Goal: Transaction & Acquisition: Obtain resource

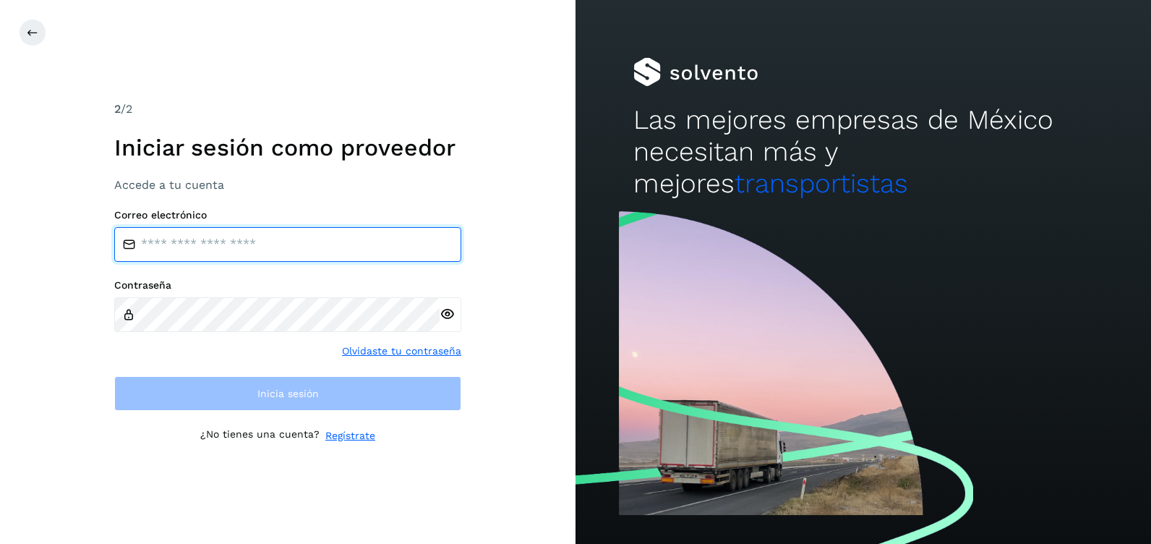
click at [201, 243] on input "email" at bounding box center [287, 244] width 347 height 35
paste input "**********"
type input "**********"
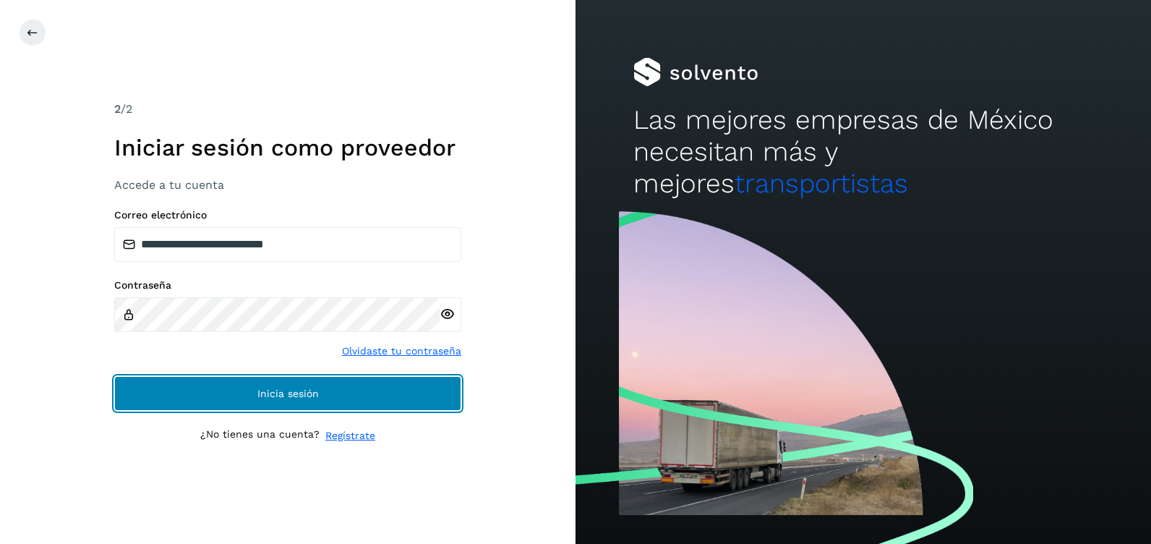
click at [361, 389] on button "Inicia sesión" at bounding box center [287, 393] width 347 height 35
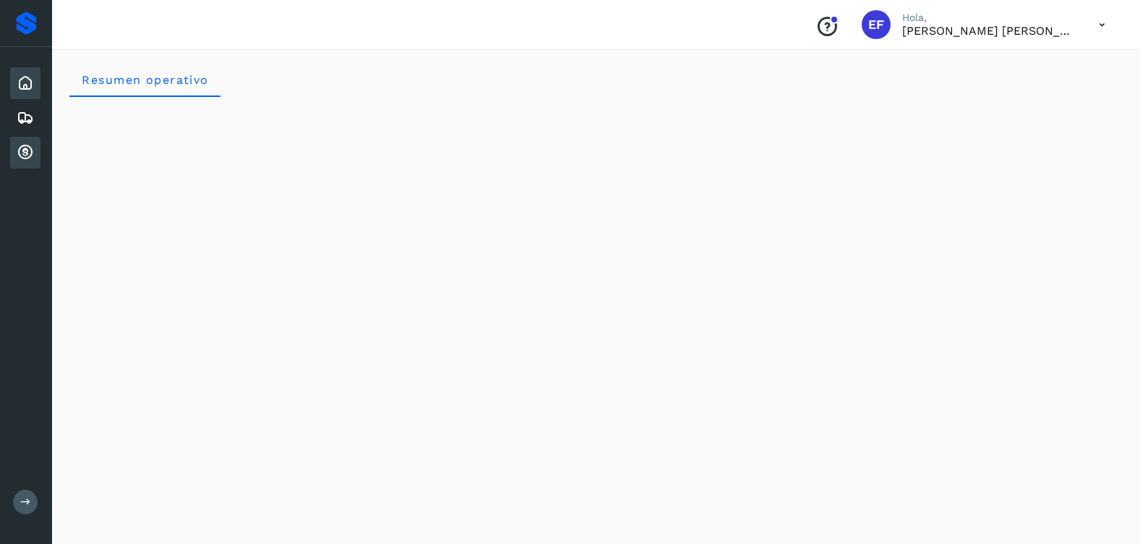
click at [22, 150] on icon at bounding box center [25, 152] width 17 height 17
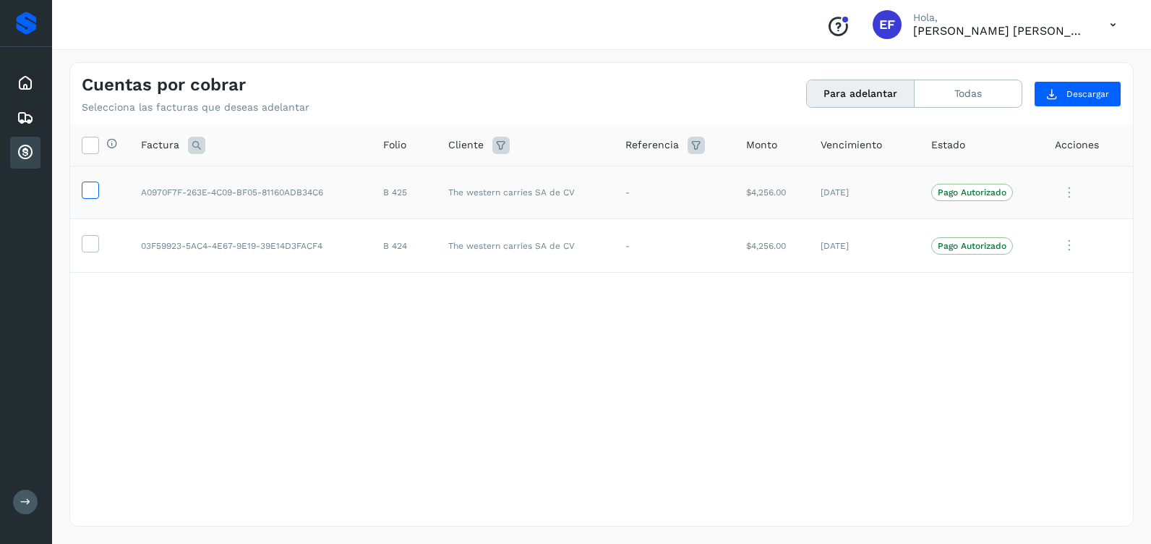
click at [88, 190] on icon at bounding box center [89, 188] width 15 height 15
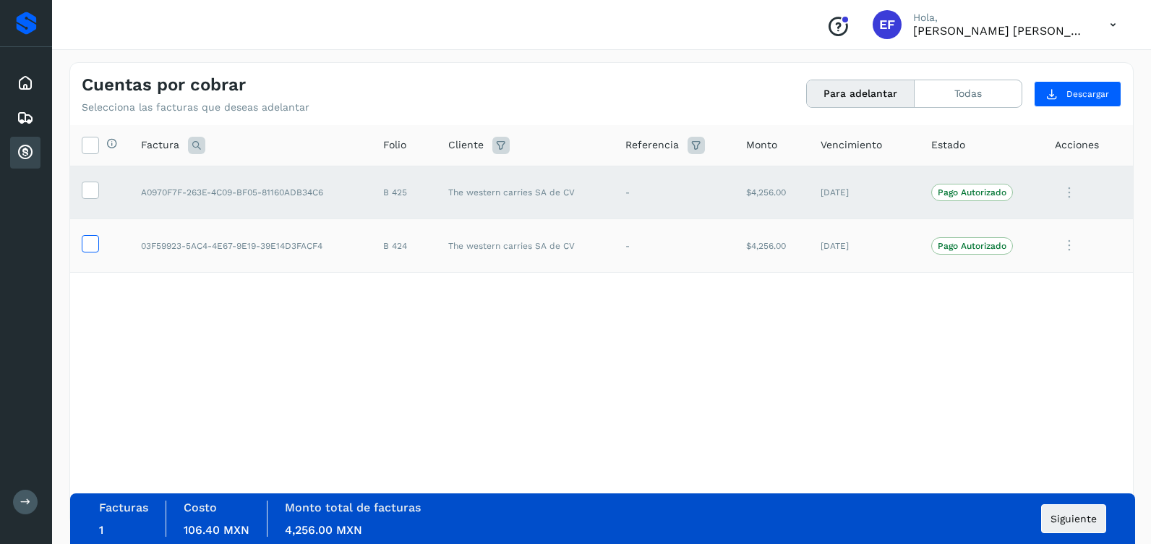
click at [92, 241] on icon at bounding box center [89, 242] width 15 height 15
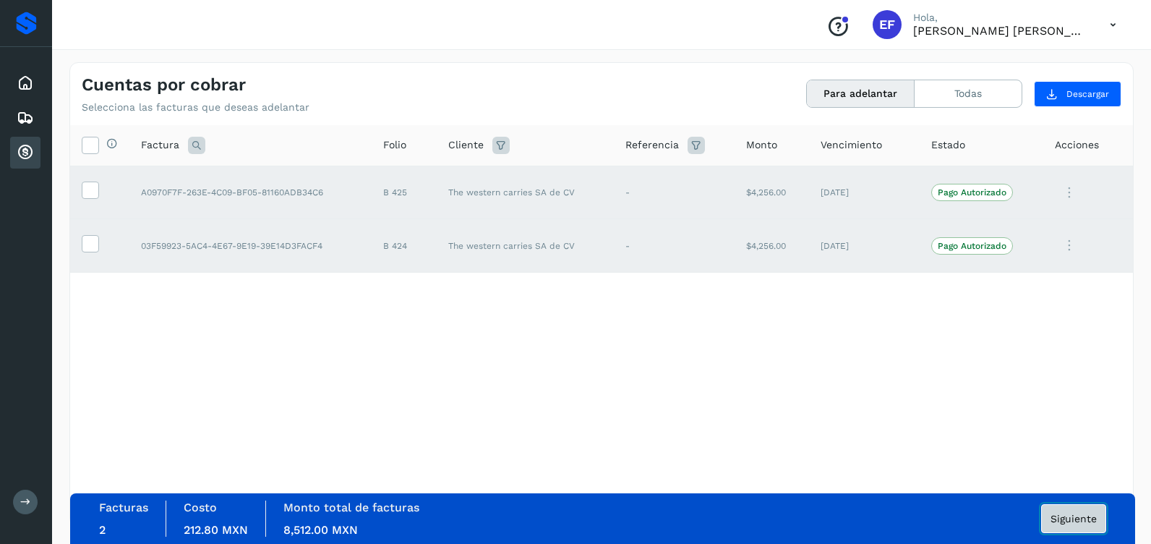
click at [1070, 521] on span "Siguiente" at bounding box center [1073, 518] width 46 height 10
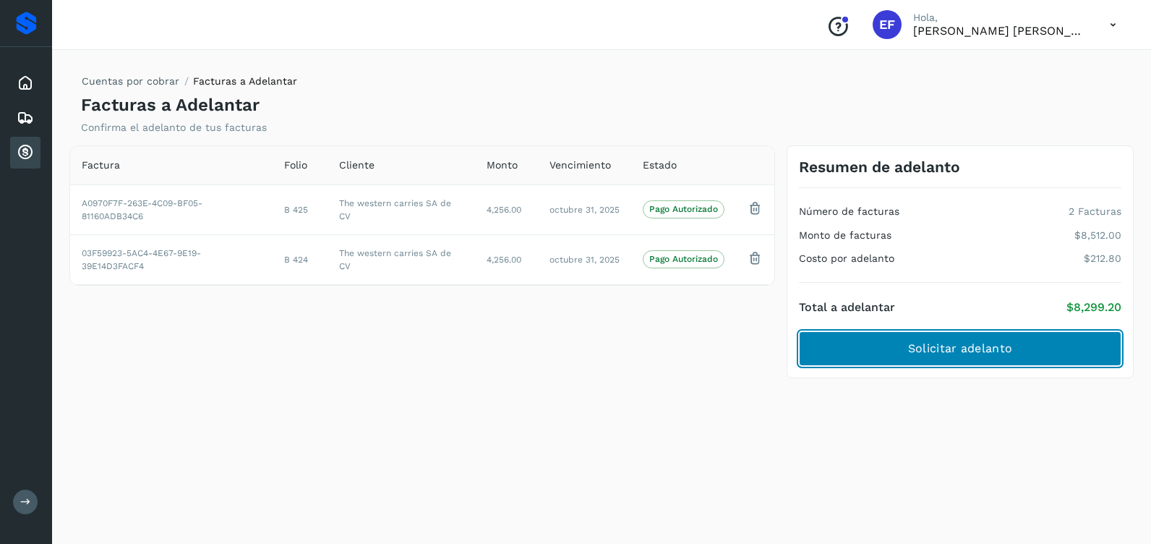
click at [971, 346] on span "Solicitar adelanto" at bounding box center [960, 348] width 104 height 16
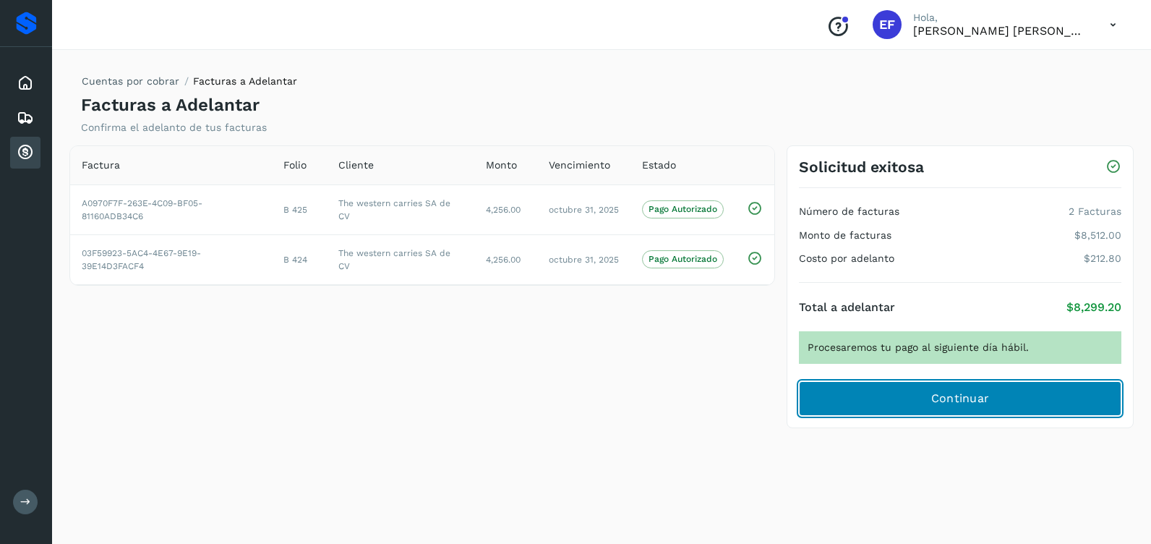
click at [969, 401] on span "Continuar" at bounding box center [960, 398] width 59 height 16
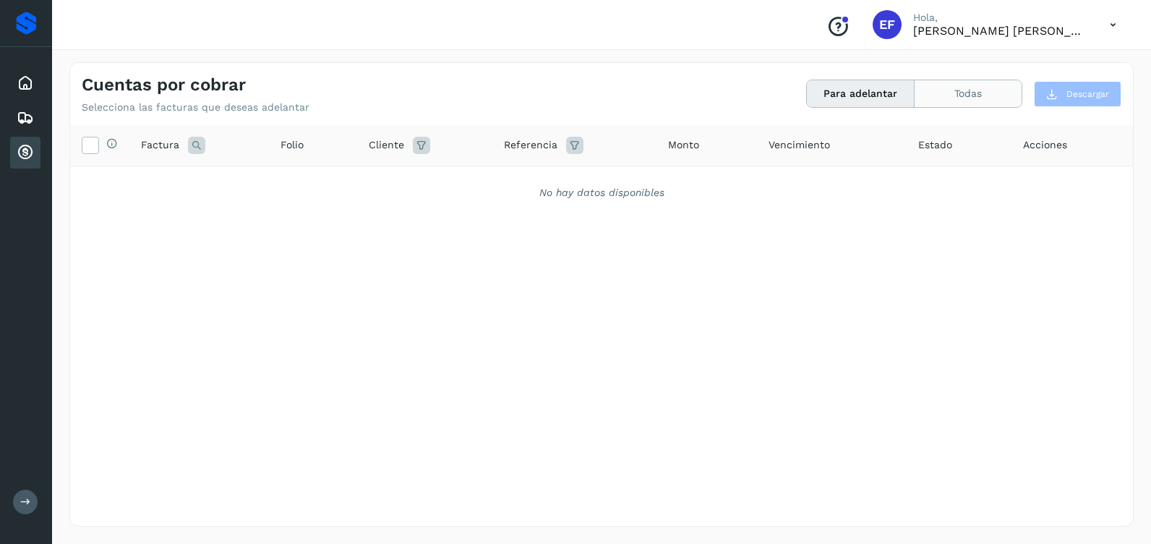
click at [945, 91] on button "Todas" at bounding box center [967, 93] width 107 height 27
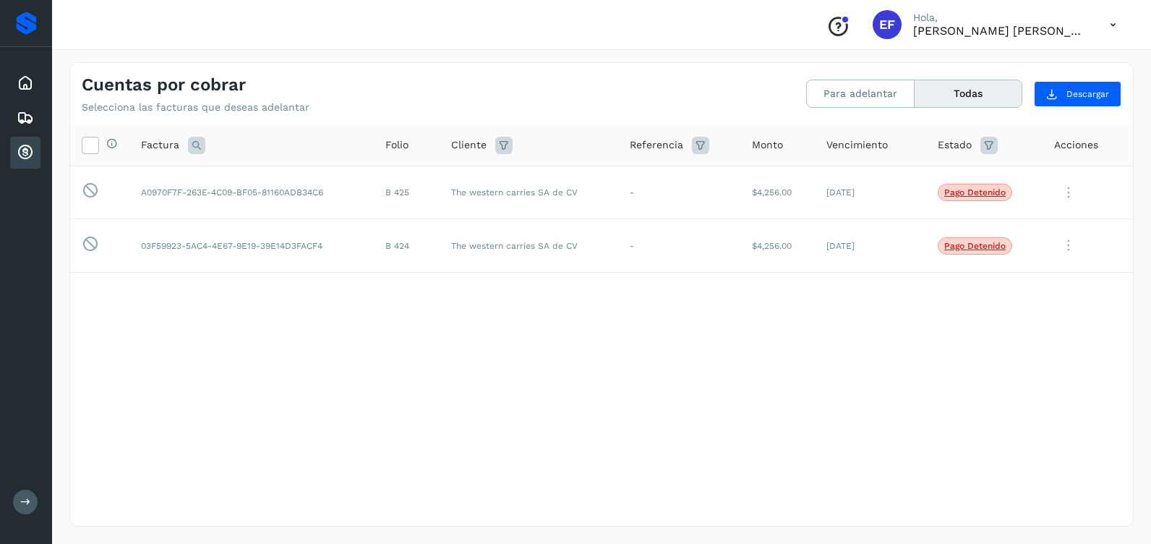
click at [372, 330] on div "Selecciona todas las facturas disponibles para adelanto Factura Folio Cliente R…" at bounding box center [601, 295] width 1063 height 341
drag, startPoint x: 368, startPoint y: 333, endPoint x: 377, endPoint y: 326, distance: 11.9
click at [371, 330] on div "Selecciona todas las facturas disponibles para adelanto Factura Folio Cliente R…" at bounding box center [601, 295] width 1063 height 341
